Goal: Information Seeking & Learning: Learn about a topic

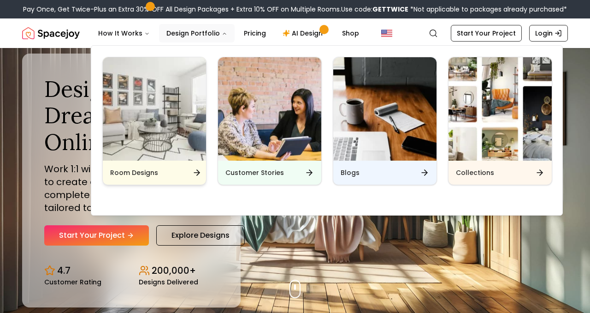
click at [197, 184] on div "Room Designs" at bounding box center [154, 172] width 103 height 24
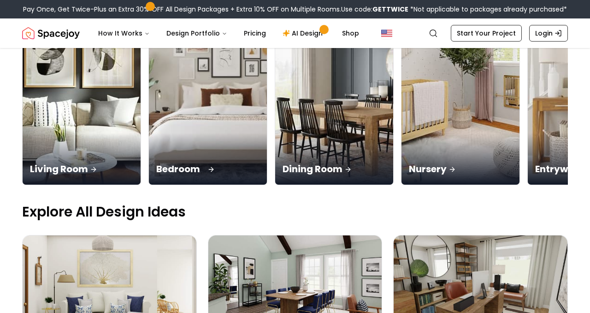
scroll to position [161, 0]
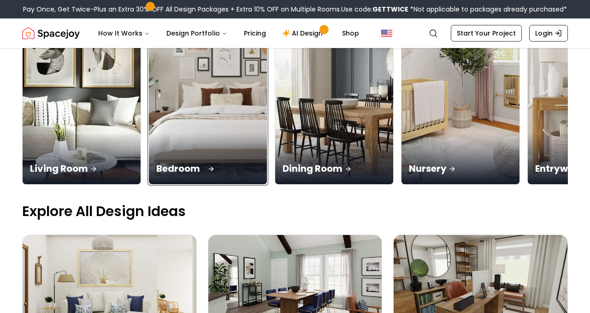
click at [165, 163] on p "Bedroom" at bounding box center [207, 168] width 103 height 13
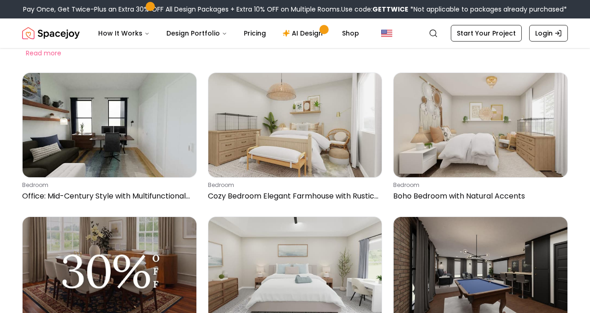
scroll to position [91, 0]
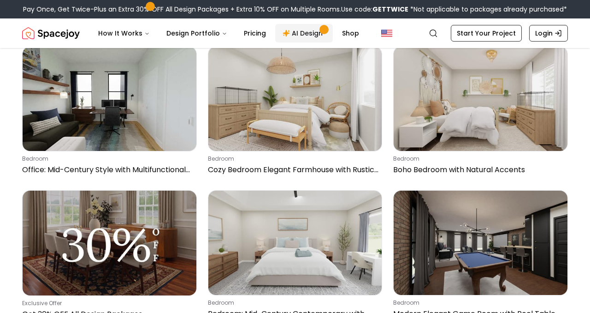
click at [327, 33] on span "Main" at bounding box center [323, 29] width 7 height 7
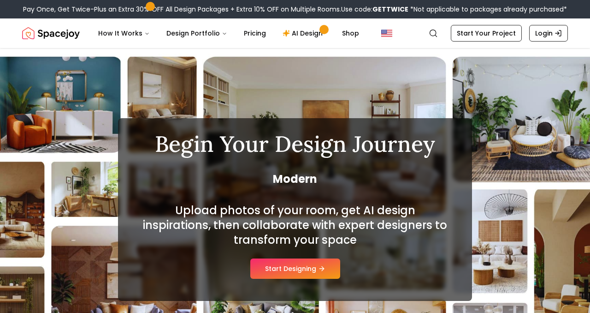
scroll to position [105, 0]
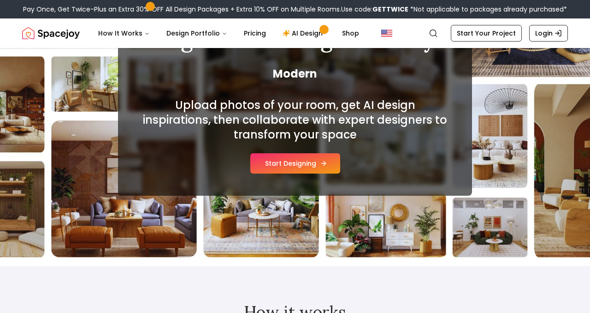
click at [278, 173] on button "Start Designing" at bounding box center [295, 163] width 90 height 20
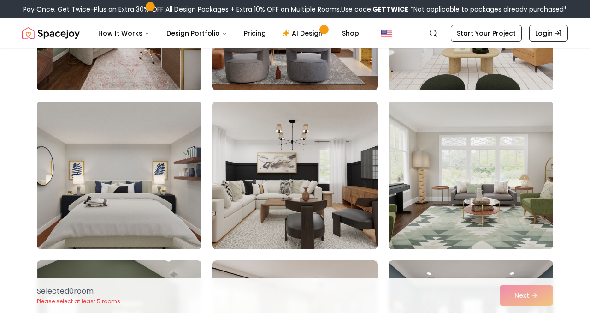
scroll to position [1136, 0]
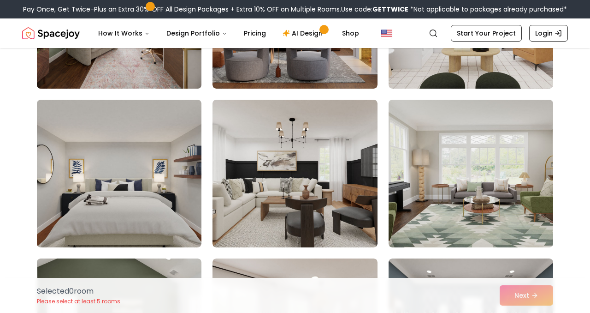
click at [150, 92] on img at bounding box center [119, 14] width 173 height 155
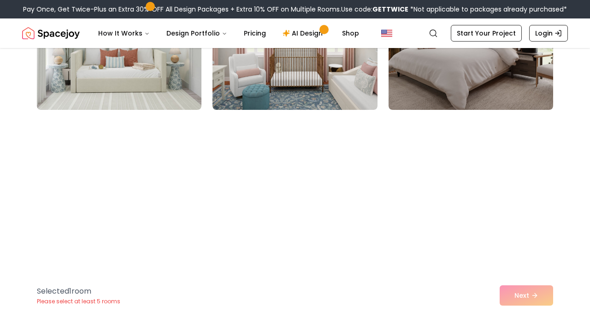
scroll to position [1591, 0]
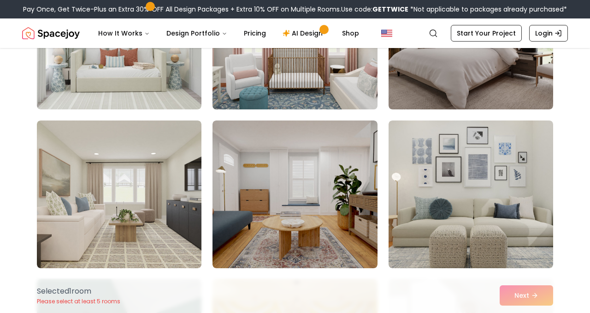
click at [259, 113] on img at bounding box center [294, 35] width 173 height 155
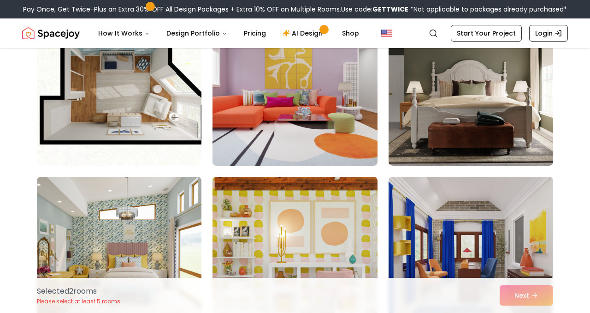
scroll to position [735, 0]
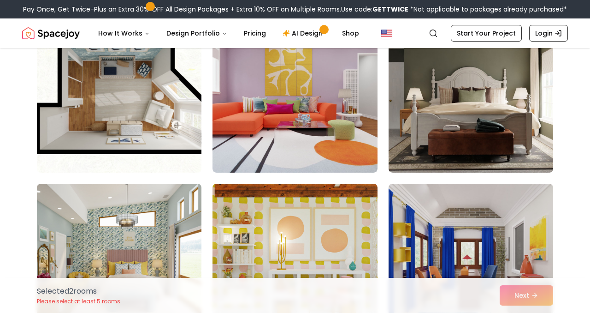
click at [154, 176] on img at bounding box center [119, 98] width 173 height 155
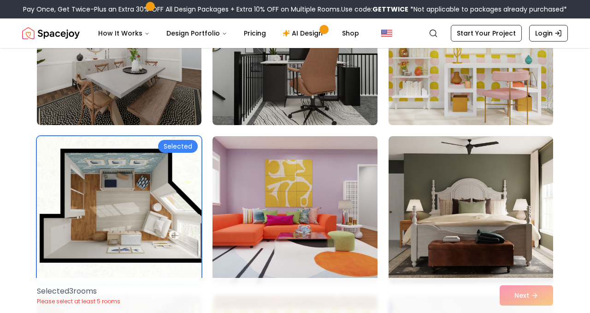
scroll to position [614, 0]
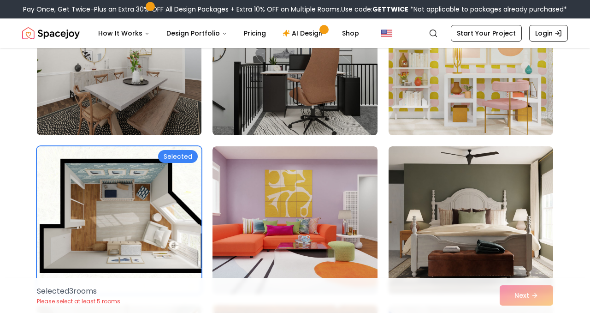
click at [175, 139] on img at bounding box center [119, 61] width 173 height 155
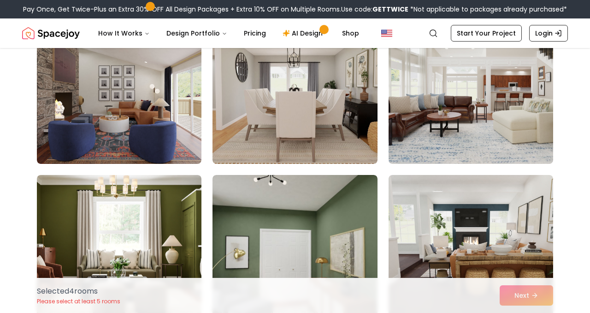
scroll to position [277, 0]
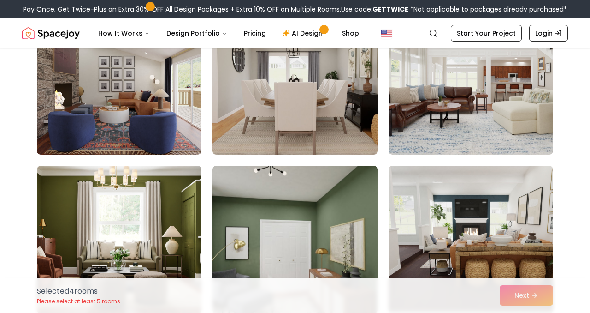
click at [256, 158] on img at bounding box center [294, 80] width 173 height 155
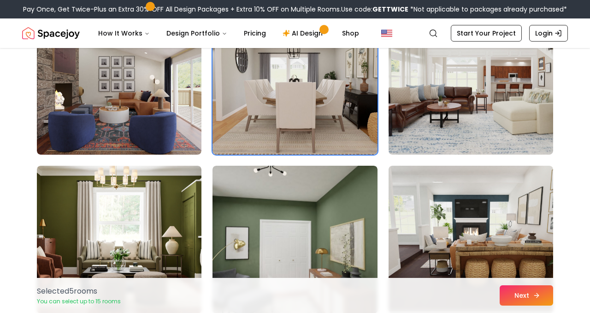
click at [527, 290] on button "Next" at bounding box center [526, 295] width 53 height 20
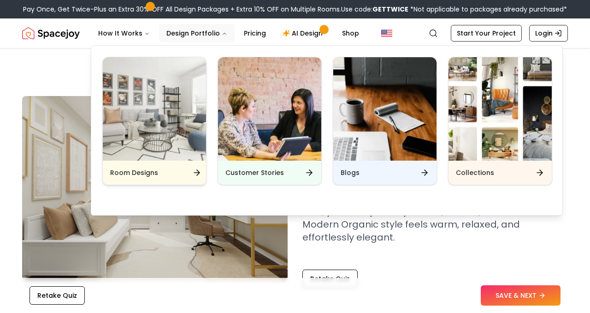
click at [198, 177] on icon "Main" at bounding box center [196, 172] width 9 height 9
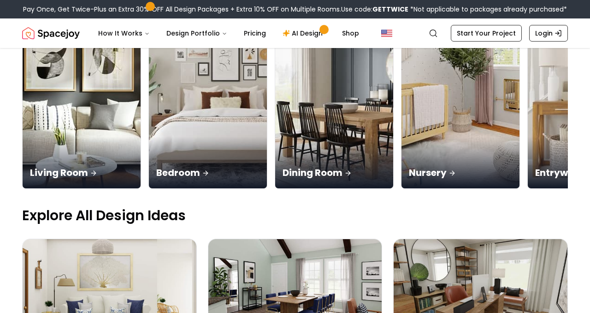
scroll to position [159, 0]
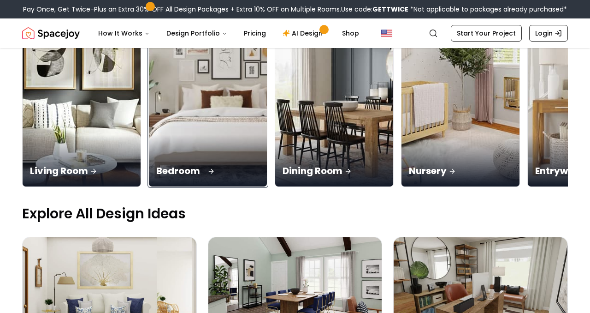
click at [160, 169] on p "Bedroom" at bounding box center [207, 170] width 103 height 13
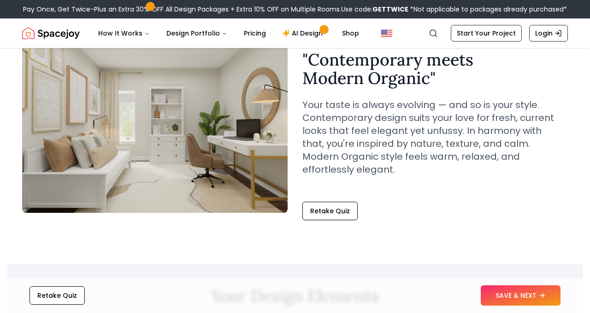
scroll to position [134, 0]
